Goal: Information Seeking & Learning: Learn about a topic

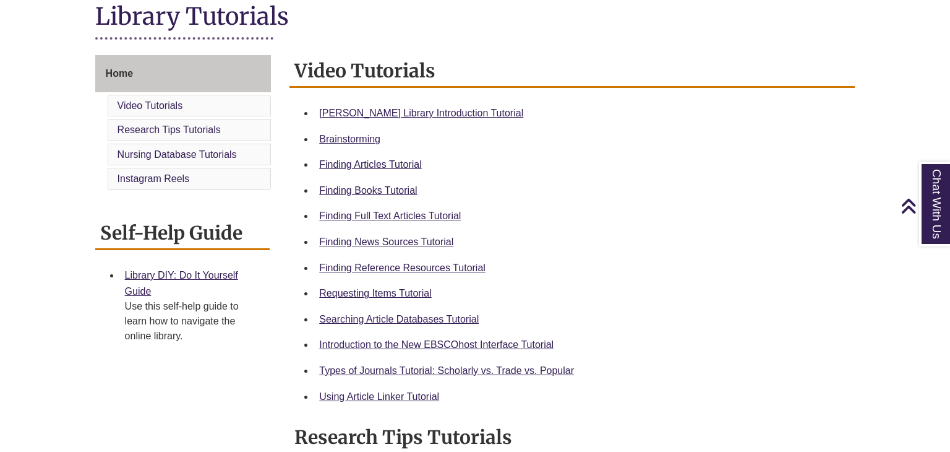
scroll to position [292, 0]
click at [356, 190] on link "Finding Books Tutorial" at bounding box center [368, 191] width 98 height 11
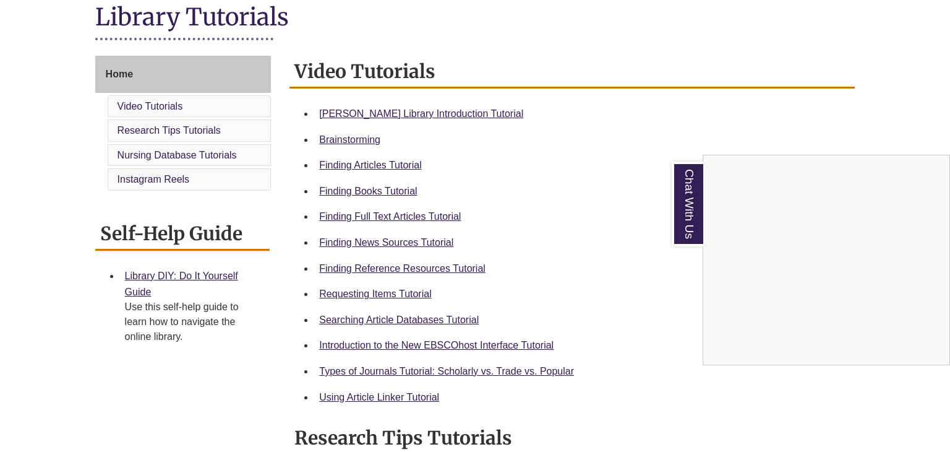
click at [166, 273] on div "Chat With Us" at bounding box center [475, 226] width 950 height 452
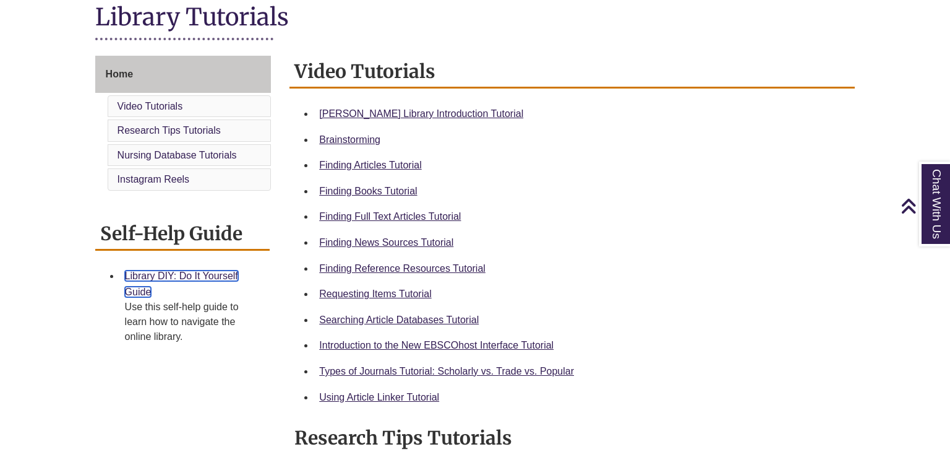
click at [166, 273] on link "Library DIY: Do It Yourself Guide" at bounding box center [181, 283] width 113 height 27
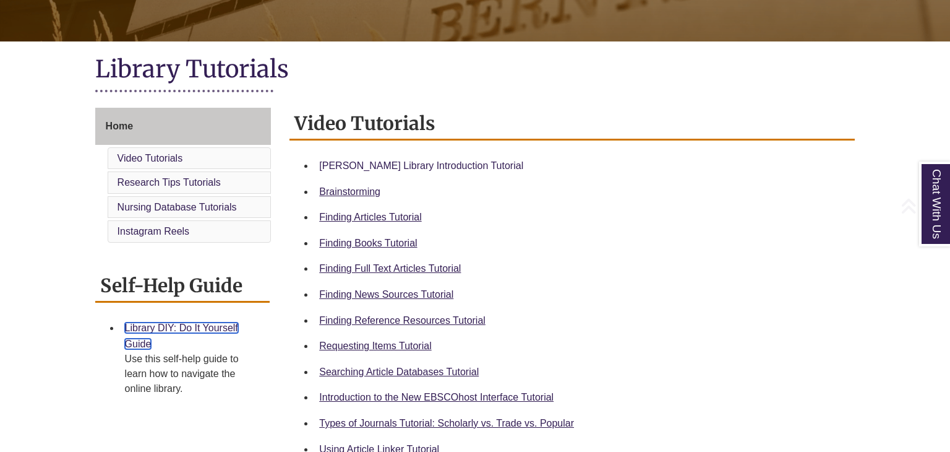
scroll to position [249, 0]
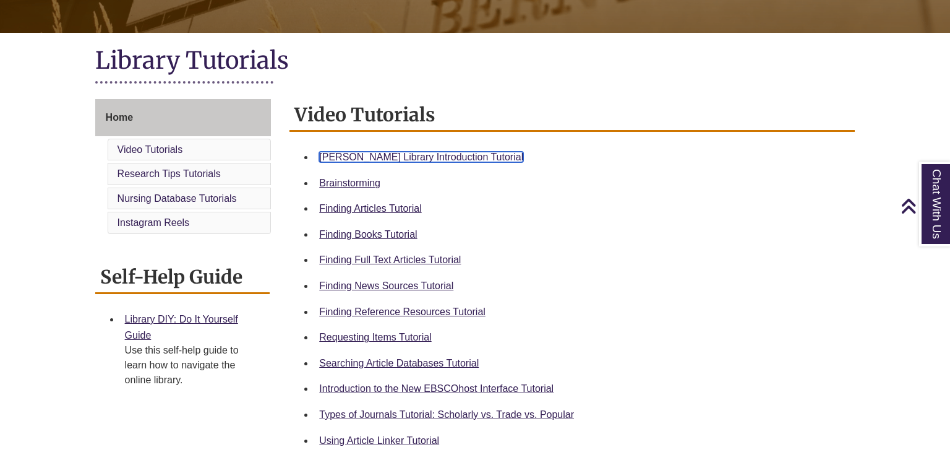
click at [447, 152] on link "Berntsen Library Introduction Tutorial" at bounding box center [421, 157] width 204 height 11
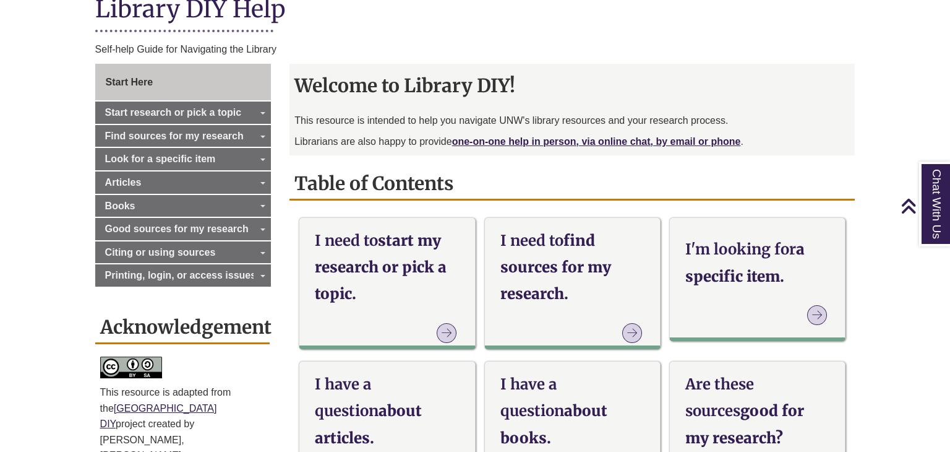
scroll to position [304, 0]
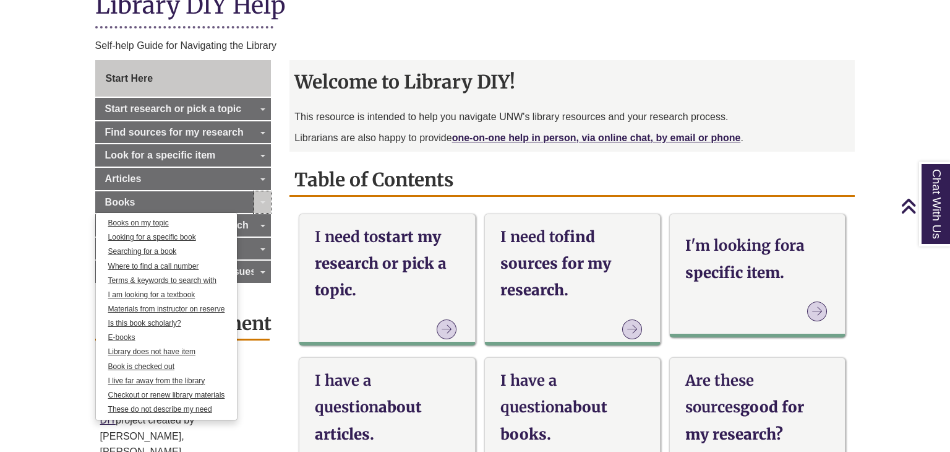
click at [257, 207] on link "Toggle Dropdown" at bounding box center [262, 202] width 17 height 22
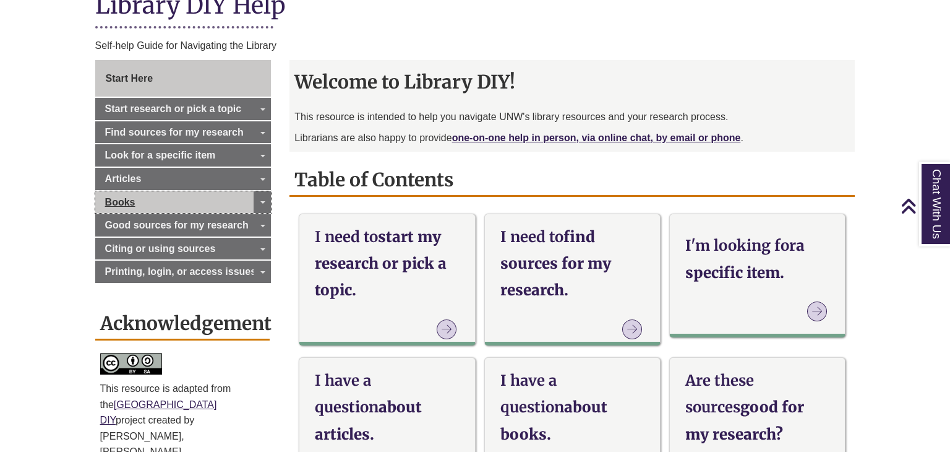
click at [229, 201] on link "Books" at bounding box center [183, 202] width 176 height 22
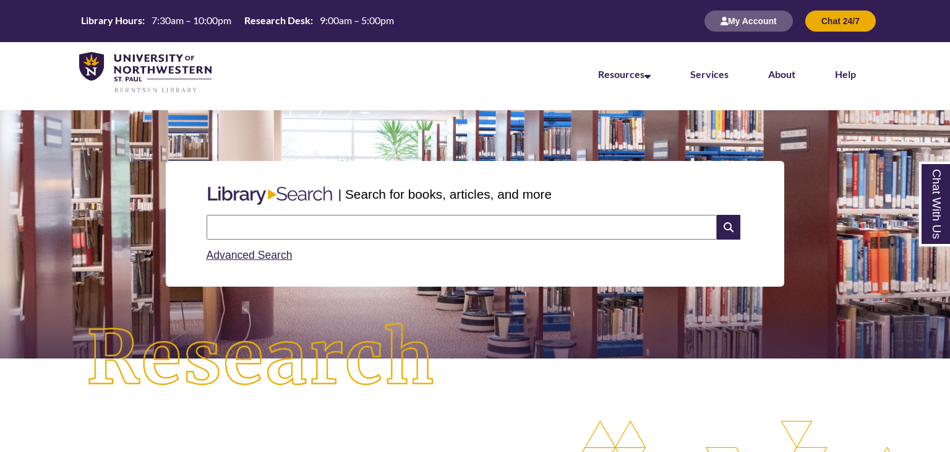
click at [357, 231] on input "text" at bounding box center [462, 227] width 510 height 25
type input "*"
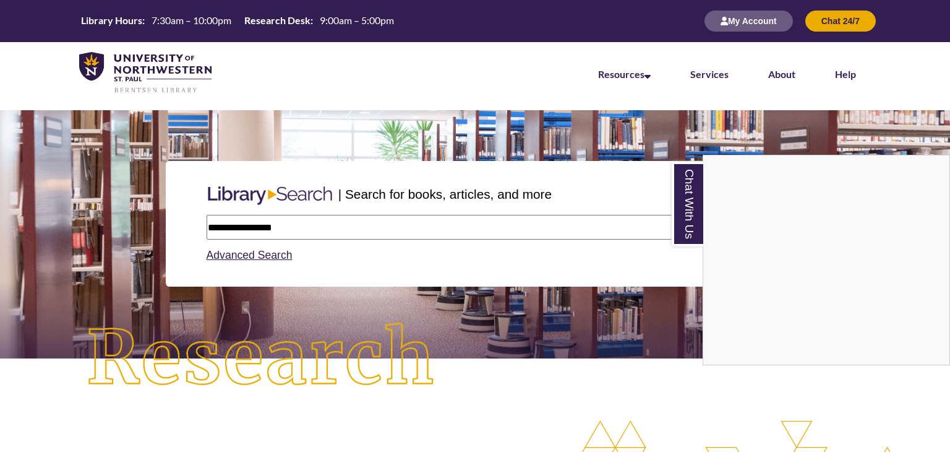
type input "**********"
